Goal: Find specific page/section: Find specific page/section

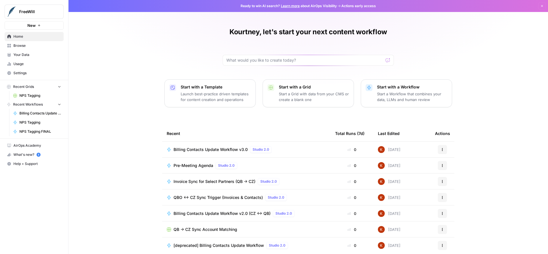
click at [25, 47] on span "Browse" at bounding box center [37, 45] width 48 height 5
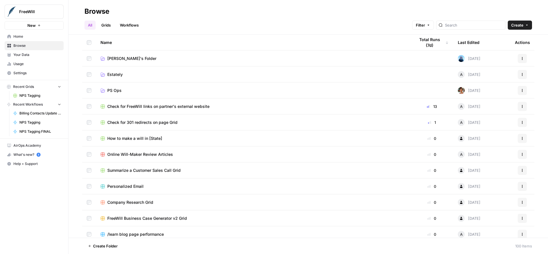
click at [114, 89] on span "PS Ops" at bounding box center [114, 91] width 14 height 6
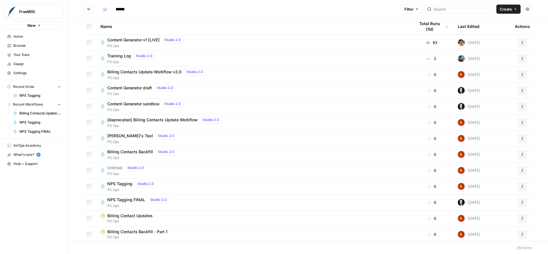
click at [112, 169] on span "Untitled" at bounding box center [114, 168] width 15 height 6
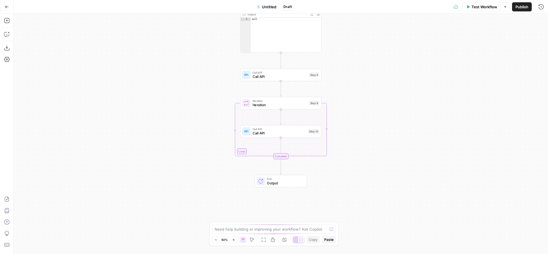
click at [9, 6] on button "Go Back" at bounding box center [7, 7] width 10 height 10
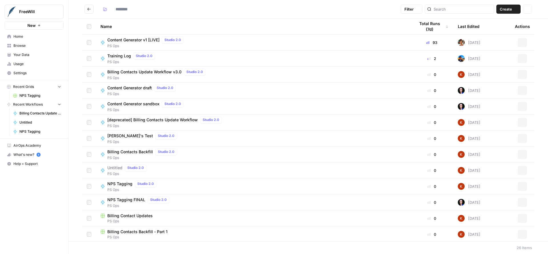
type input "******"
click at [118, 168] on span "Untitled" at bounding box center [114, 168] width 15 height 6
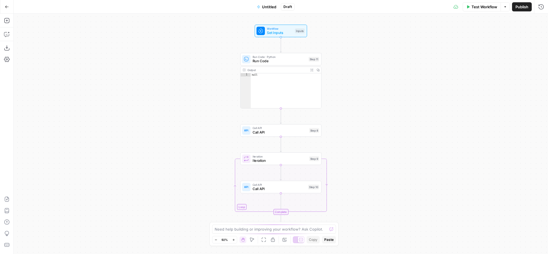
drag, startPoint x: 283, startPoint y: 6, endPoint x: 280, endPoint y: 7, distance: 3.1
click at [283, 7] on div "Draft" at bounding box center [288, 6] width 14 height 7
click at [265, 7] on span "Untitled" at bounding box center [269, 7] width 14 height 6
click at [68, 64] on input "Color" at bounding box center [59, 64] width 67 height 6
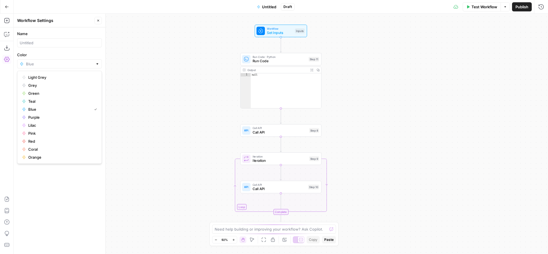
type input "Blue"
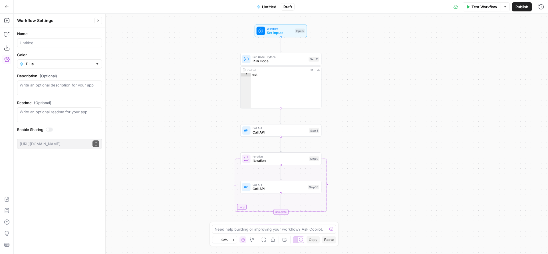
click at [56, 185] on div "Name Color Blue Description (Optional) Readme (Optional) Write an optional read…" at bounding box center [60, 140] width 92 height 226
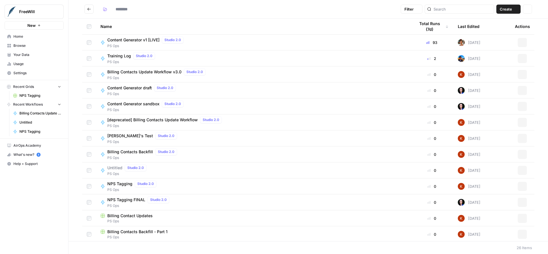
type input "******"
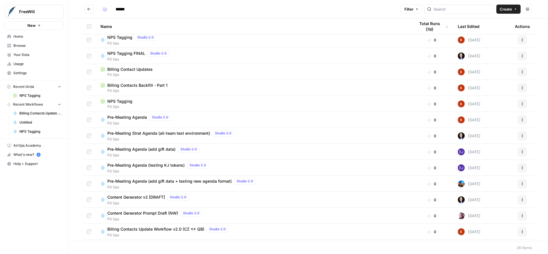
scroll to position [147, 0]
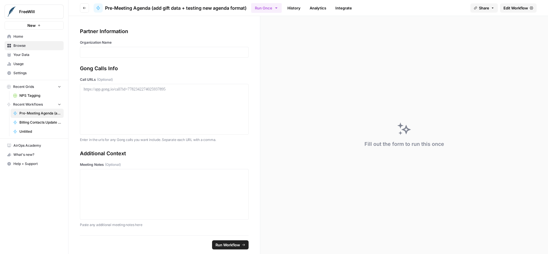
click at [98, 8] on icon at bounding box center [97, 8] width 3 height 4
click at [518, 9] on span "Edit Workflow" at bounding box center [515, 8] width 25 height 6
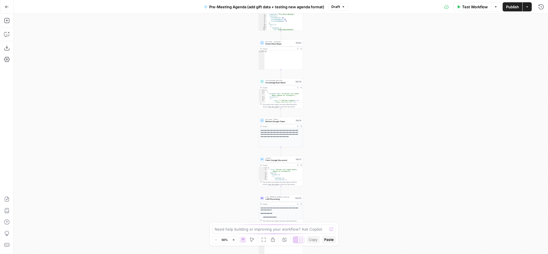
click at [250, 7] on span "Pre-Meeting Agenda (add gift data + testing new agenda format)" at bounding box center [266, 7] width 115 height 6
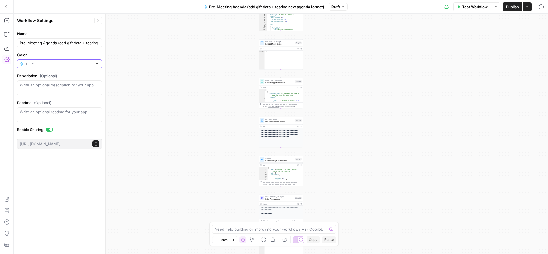
click at [88, 64] on input "Color" at bounding box center [59, 64] width 67 height 6
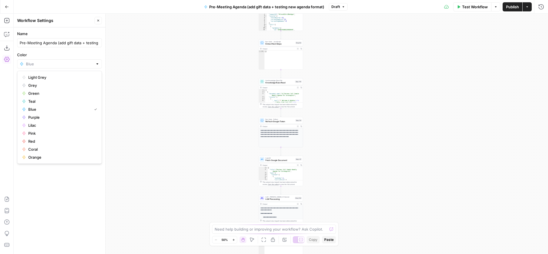
type input "Blue"
click at [70, 195] on div "Name Pre-Meeting Agenda (add gift data + testing new agenda format) Color Blue …" at bounding box center [60, 140] width 92 height 226
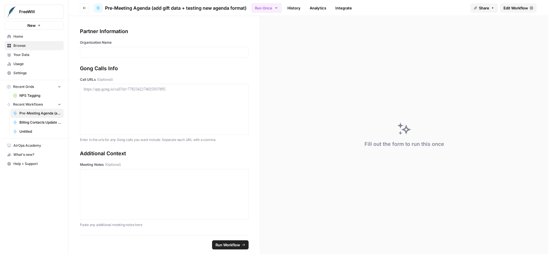
click at [86, 9] on button "Go back" at bounding box center [84, 7] width 9 height 9
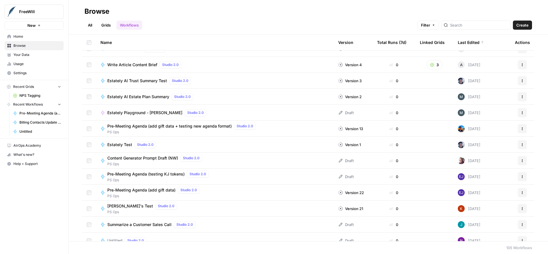
scroll to position [314, 0]
click at [211, 125] on span "Pre-Meeting Agenda (add gift data + testing new agenda format)" at bounding box center [169, 126] width 124 height 6
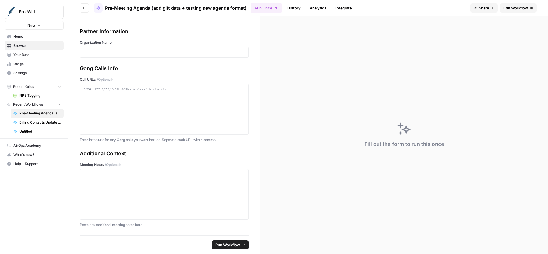
click at [298, 8] on link "History" at bounding box center [294, 7] width 20 height 9
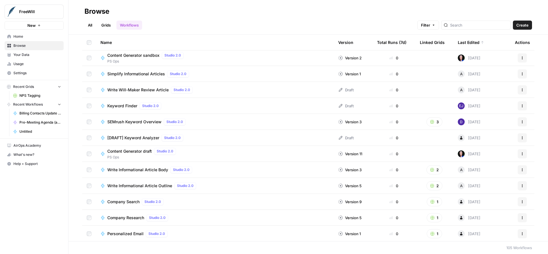
scroll to position [542, 0]
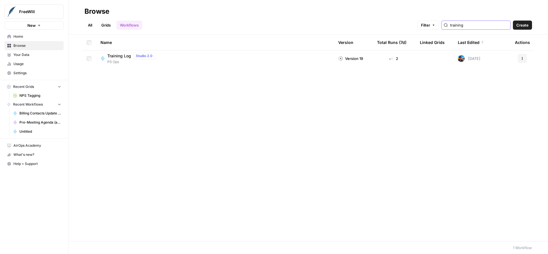
type input "training"
click at [128, 56] on span "Training Log" at bounding box center [119, 56] width 24 height 6
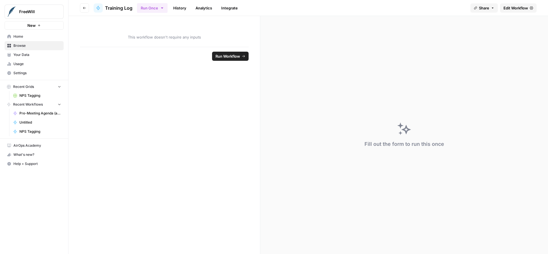
click at [179, 9] on link "History" at bounding box center [180, 7] width 20 height 9
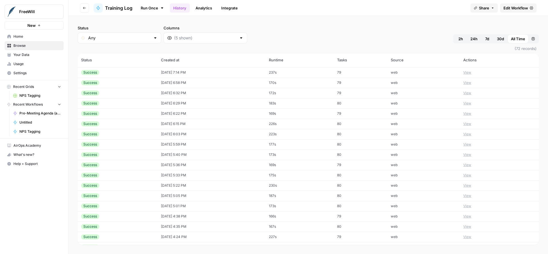
scroll to position [349, 0]
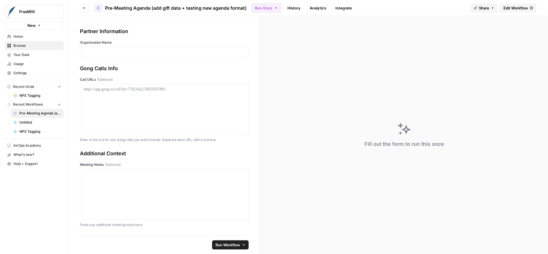
click at [88, 10] on button "Go back" at bounding box center [84, 7] width 9 height 9
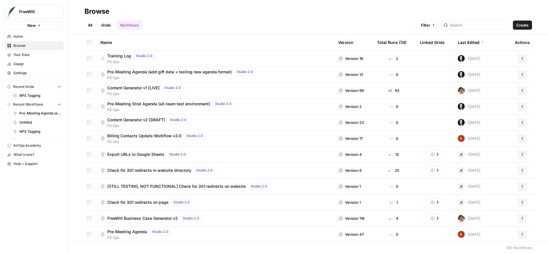
click at [29, 47] on span "Browse" at bounding box center [37, 45] width 48 height 5
